Goal: Information Seeking & Learning: Learn about a topic

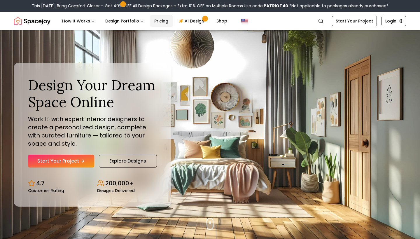
click at [162, 20] on link "Pricing" at bounding box center [161, 21] width 23 height 12
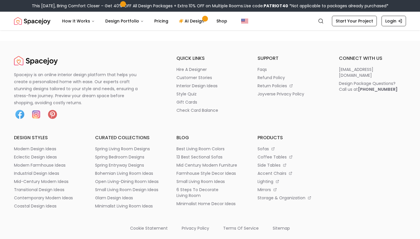
scroll to position [729, 0]
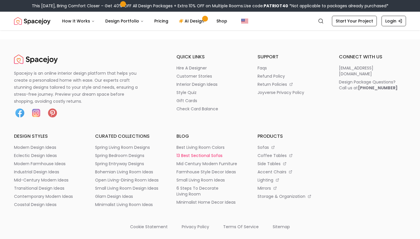
click at [205, 154] on p "13 best sectional sofas" at bounding box center [200, 156] width 46 height 6
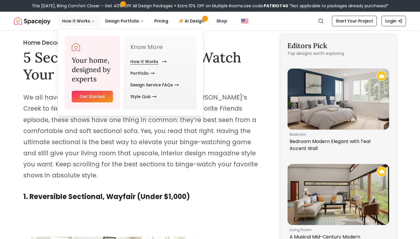
click at [134, 64] on link "How It Works" at bounding box center [147, 62] width 34 height 12
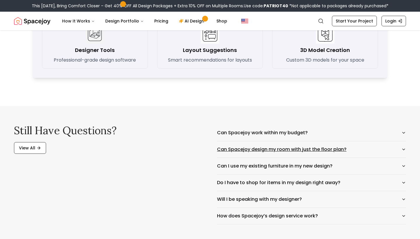
scroll to position [888, 0]
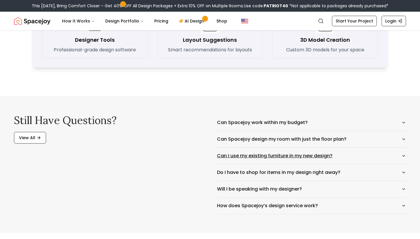
click at [235, 157] on button "Can I use my existing furniture in my new design?" at bounding box center [311, 156] width 189 height 16
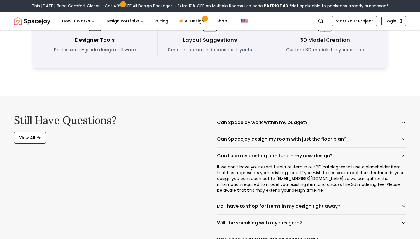
click at [234, 207] on button "Do I have to shop for items in my design right away?" at bounding box center [311, 206] width 189 height 16
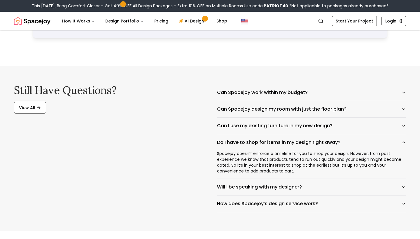
scroll to position [920, 0]
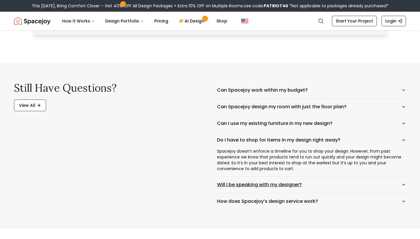
click at [229, 183] on button "Will I be speaking with my designer?" at bounding box center [311, 185] width 189 height 16
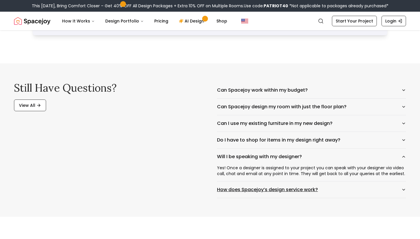
click at [230, 187] on button "How does Spacejoy’s design service work?" at bounding box center [311, 190] width 189 height 16
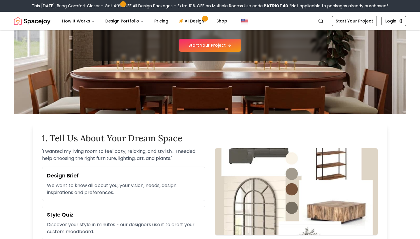
scroll to position [47, 0]
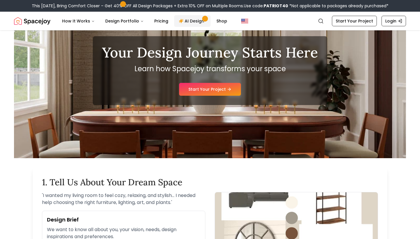
click at [182, 21] on link "AI Design" at bounding box center [192, 21] width 36 height 12
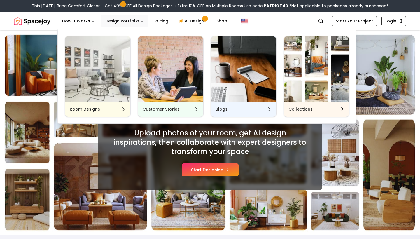
click at [129, 20] on button "Design Portfolio" at bounding box center [125, 21] width 48 height 12
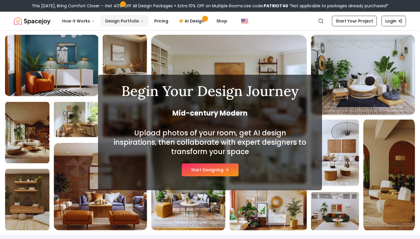
click at [129, 20] on button "Design Portfolio" at bounding box center [125, 21] width 48 height 12
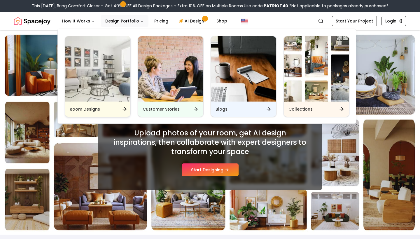
click at [105, 91] on img "Main" at bounding box center [97, 68] width 65 height 65
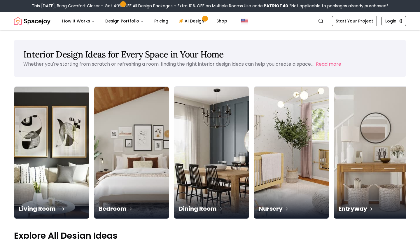
click at [47, 186] on div "Living Room" at bounding box center [51, 202] width 75 height 33
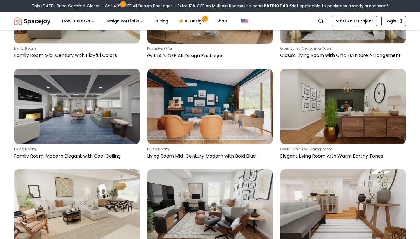
scroll to position [628, 0]
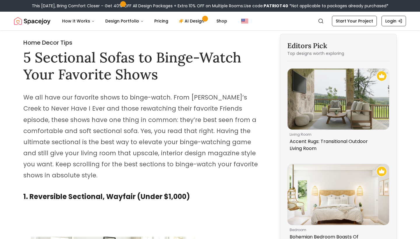
scroll to position [729, 0]
